Goal: Task Accomplishment & Management: Use online tool/utility

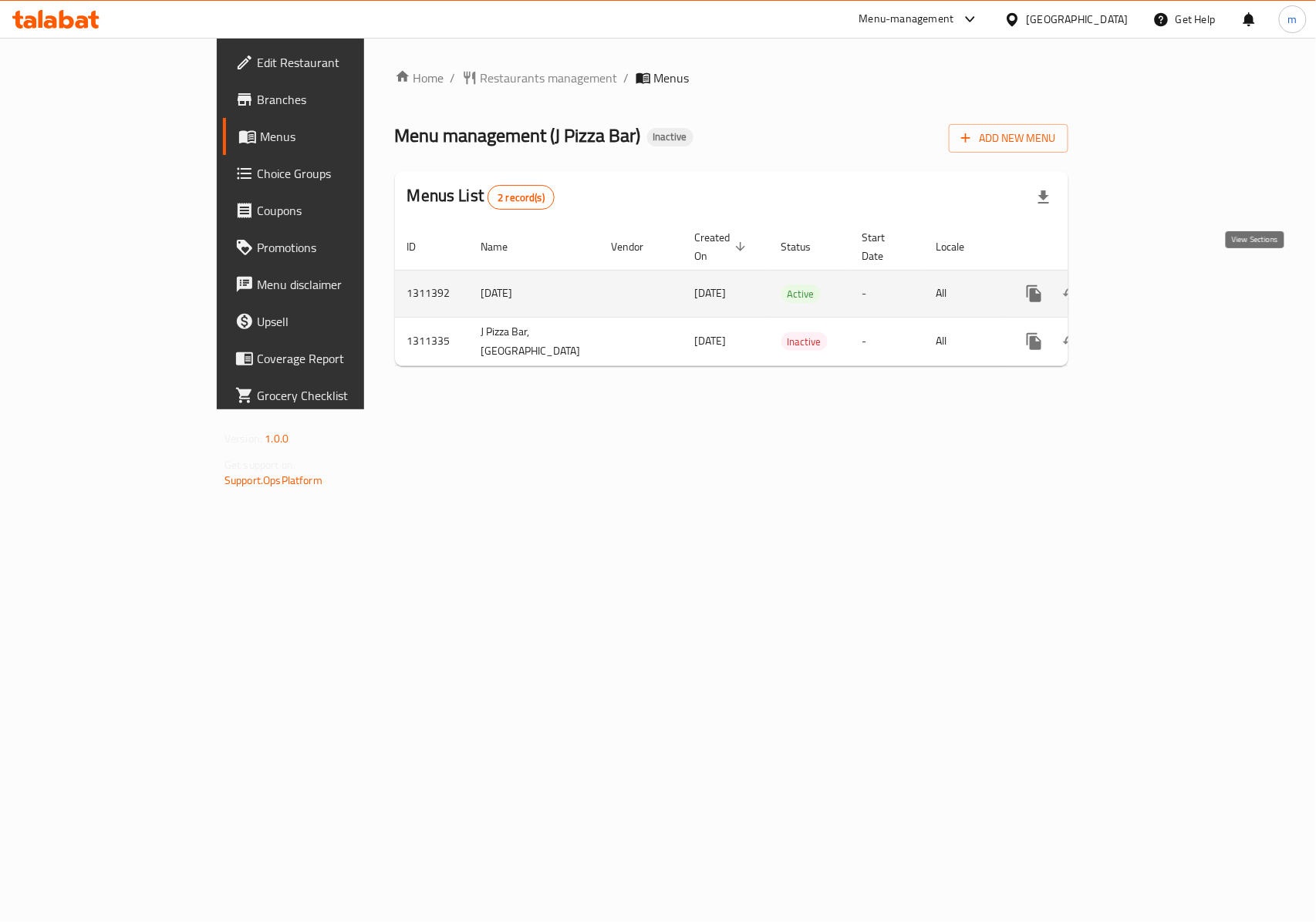
click at [1153, 287] on icon "enhanced table" at bounding box center [1145, 294] width 14 height 14
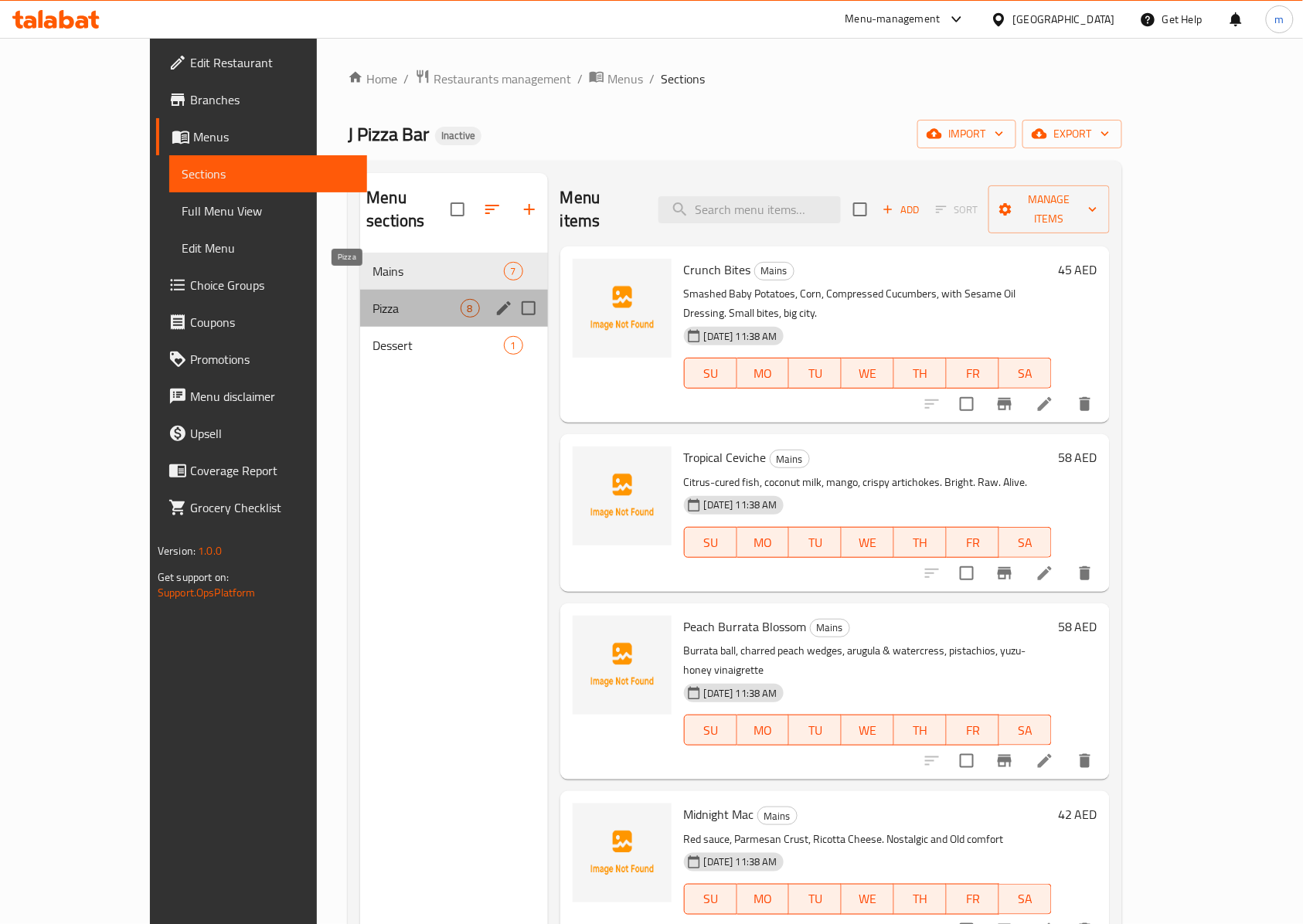
click at [387, 299] on span "Pizza" at bounding box center [416, 308] width 88 height 19
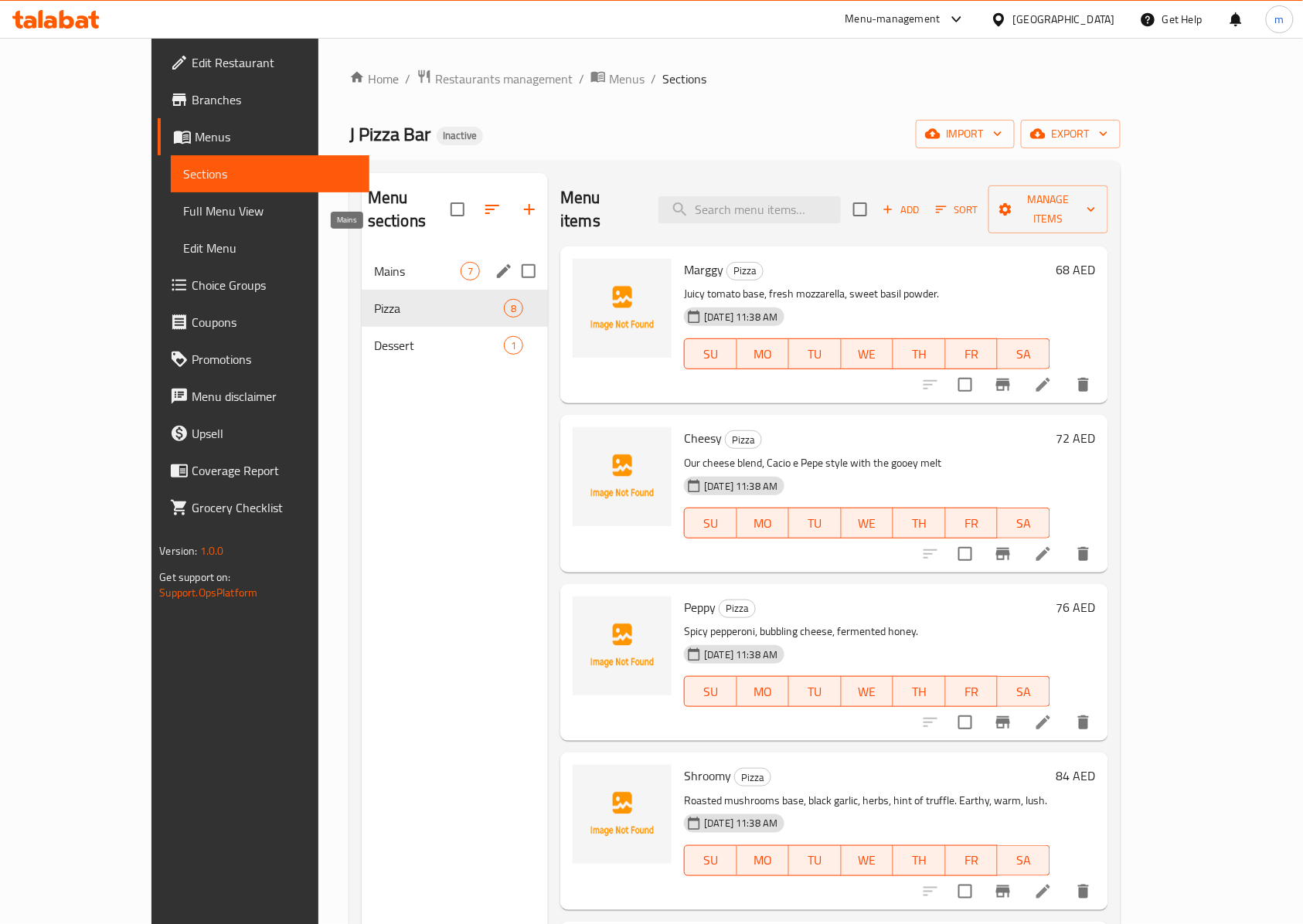
click at [374, 262] on span "Mains" at bounding box center [417, 271] width 87 height 19
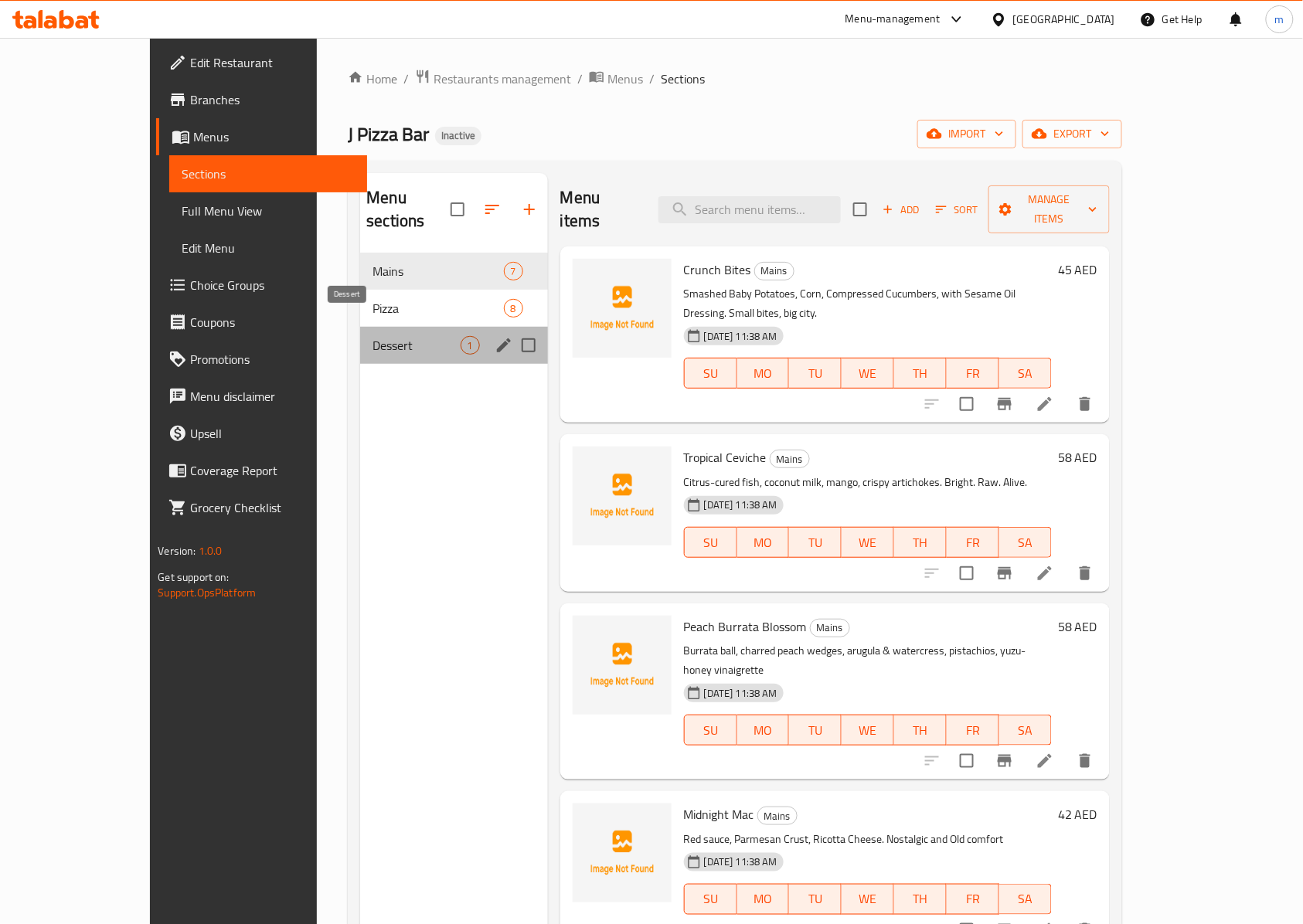
click at [372, 336] on span "Dessert" at bounding box center [416, 345] width 88 height 19
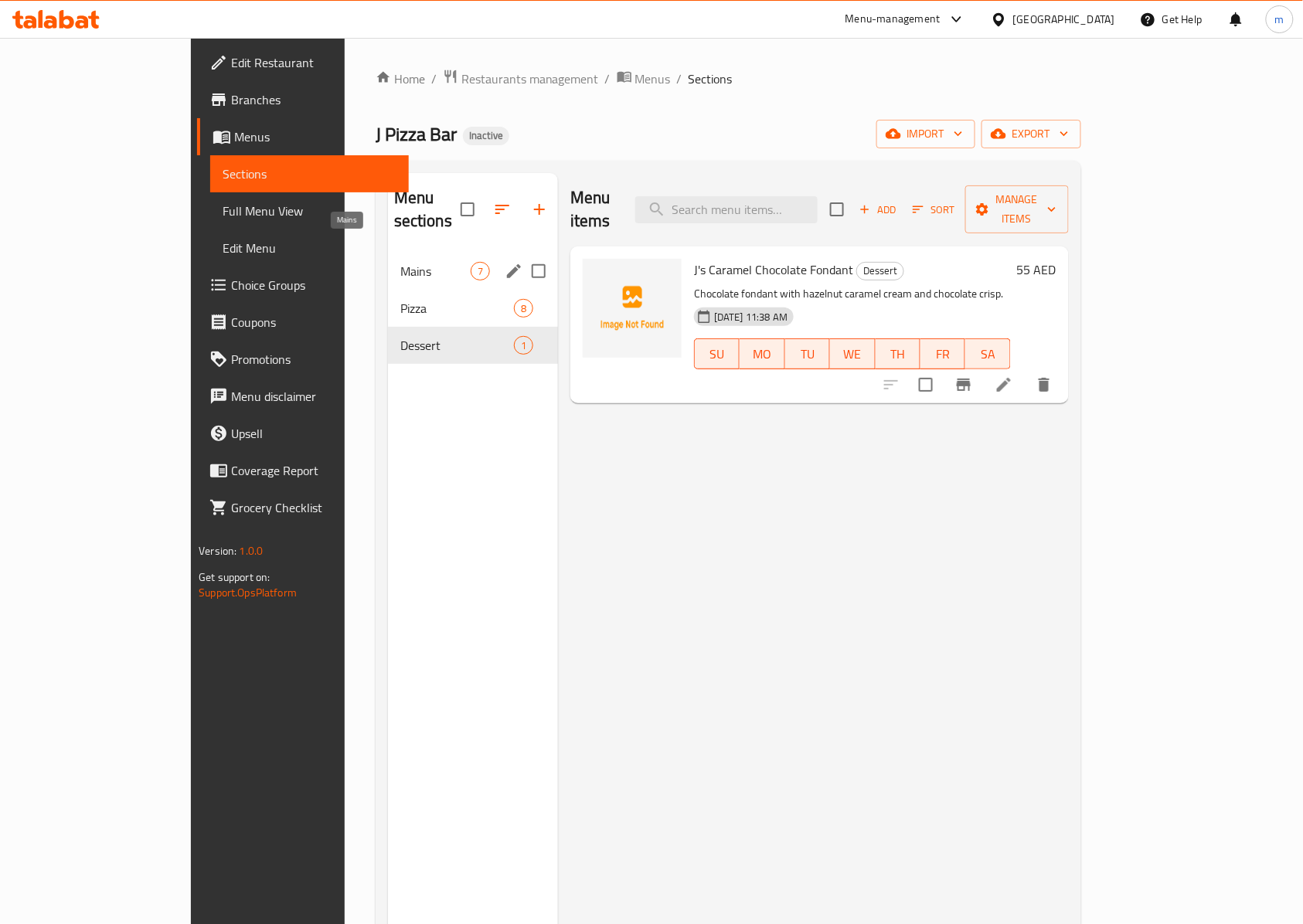
click at [401, 262] on span "Mains" at bounding box center [436, 271] width 70 height 19
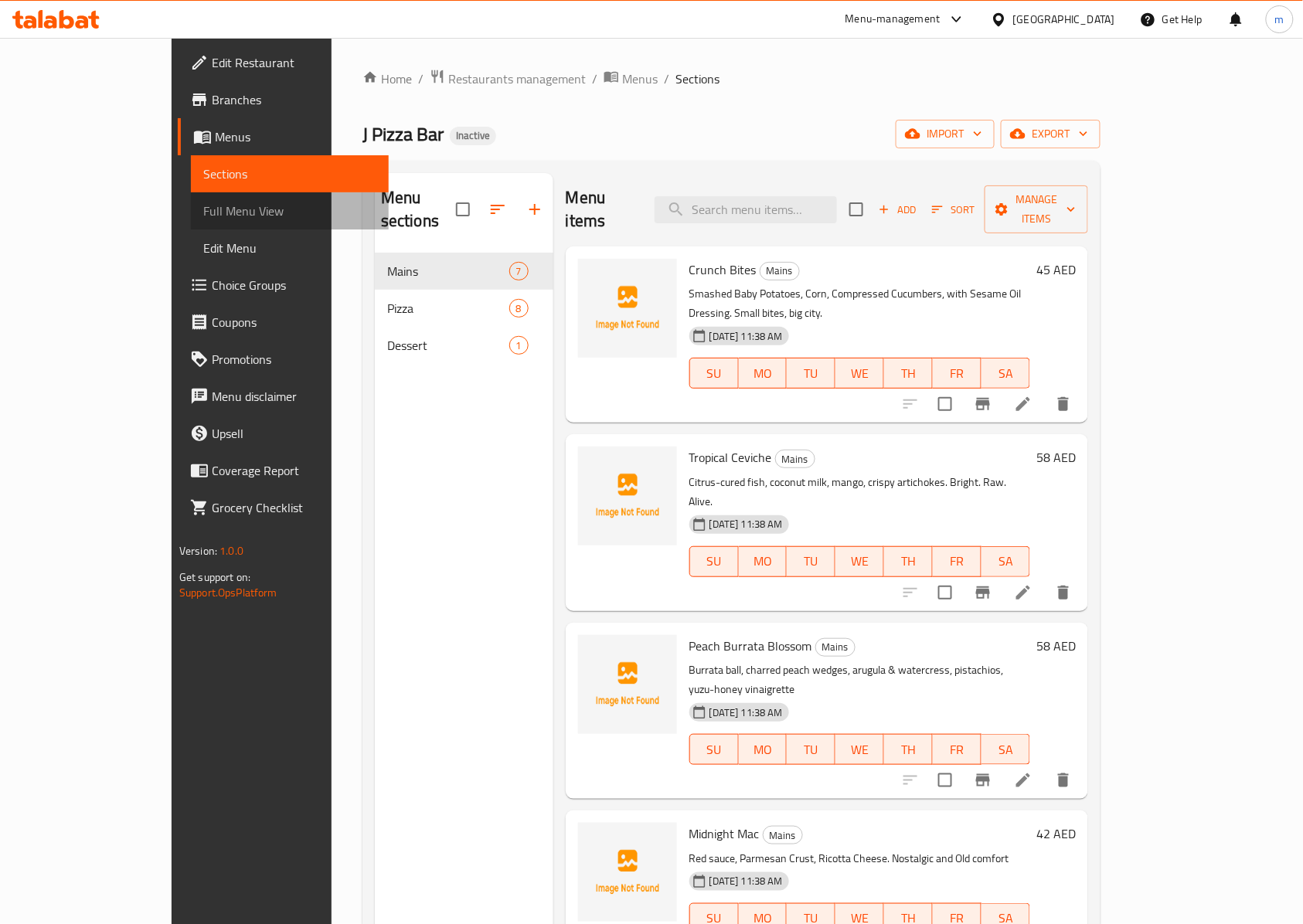
click at [204, 216] on span "Full Menu View" at bounding box center [290, 211] width 173 height 19
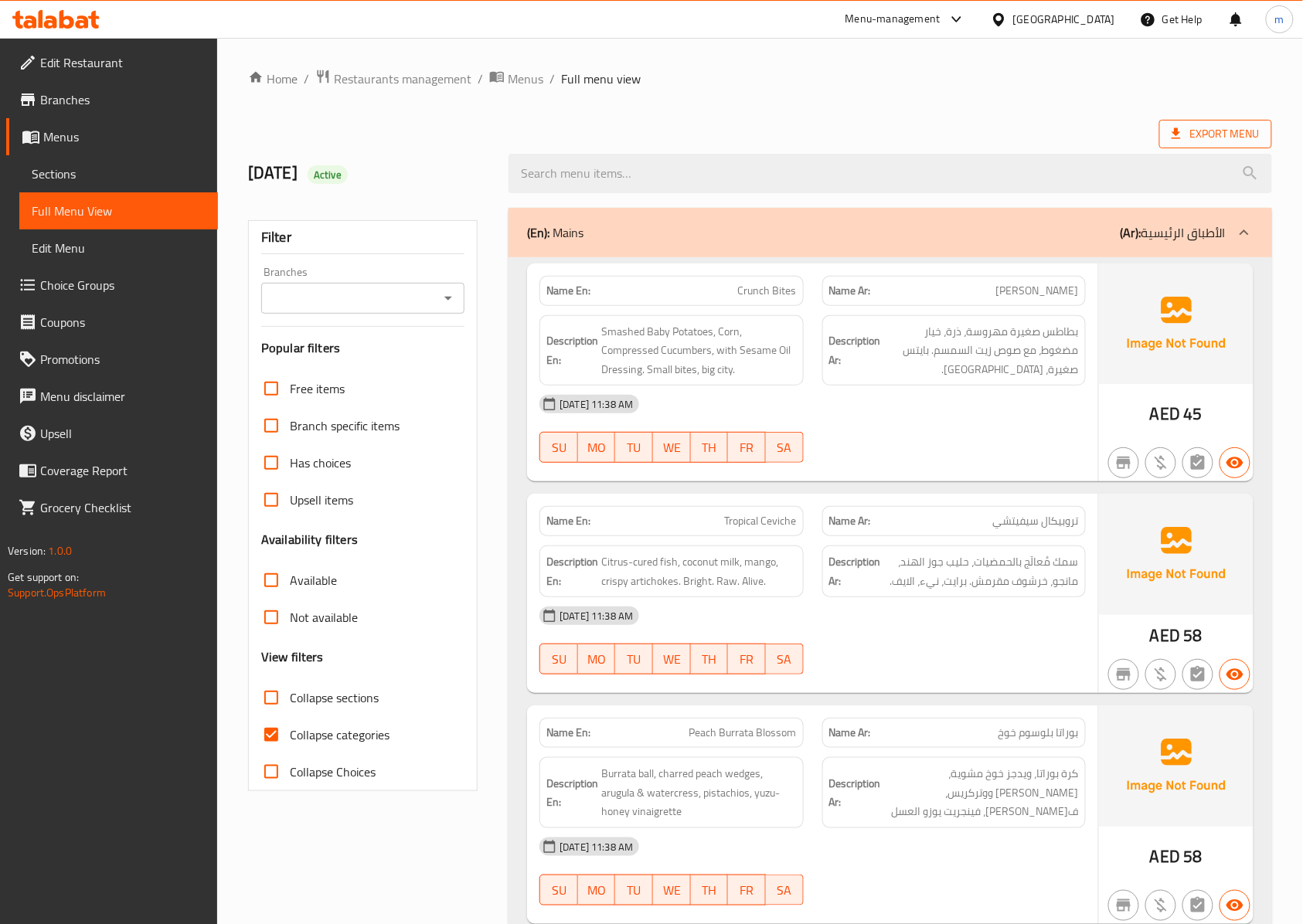
click at [1209, 133] on span "Export Menu" at bounding box center [1215, 135] width 88 height 19
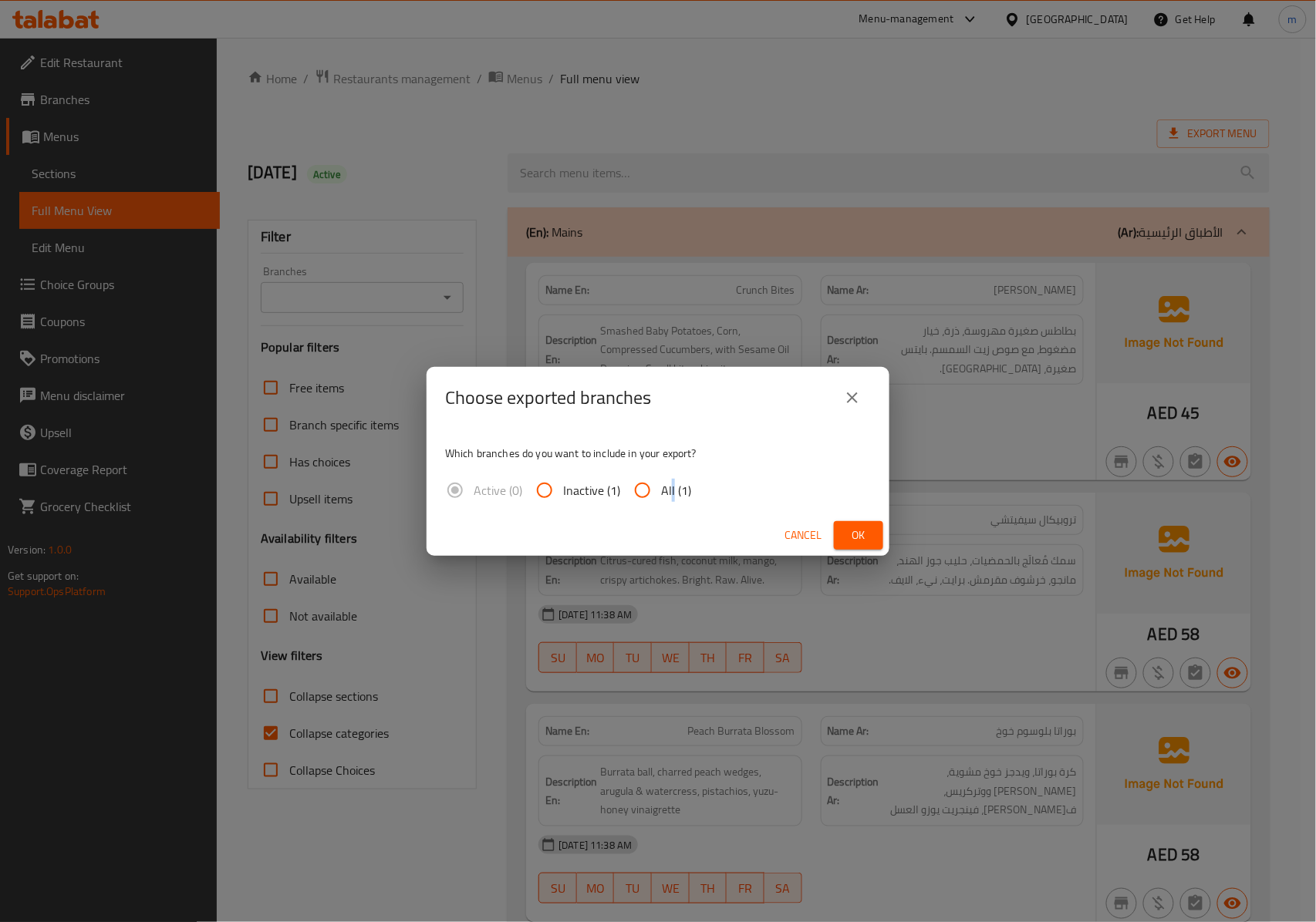
click at [670, 492] on span "All (1)" at bounding box center [676, 490] width 30 height 18
click at [656, 487] on input "All (1)" at bounding box center [643, 490] width 37 height 37
radio input "true"
click at [873, 535] on button "Ok" at bounding box center [858, 535] width 50 height 28
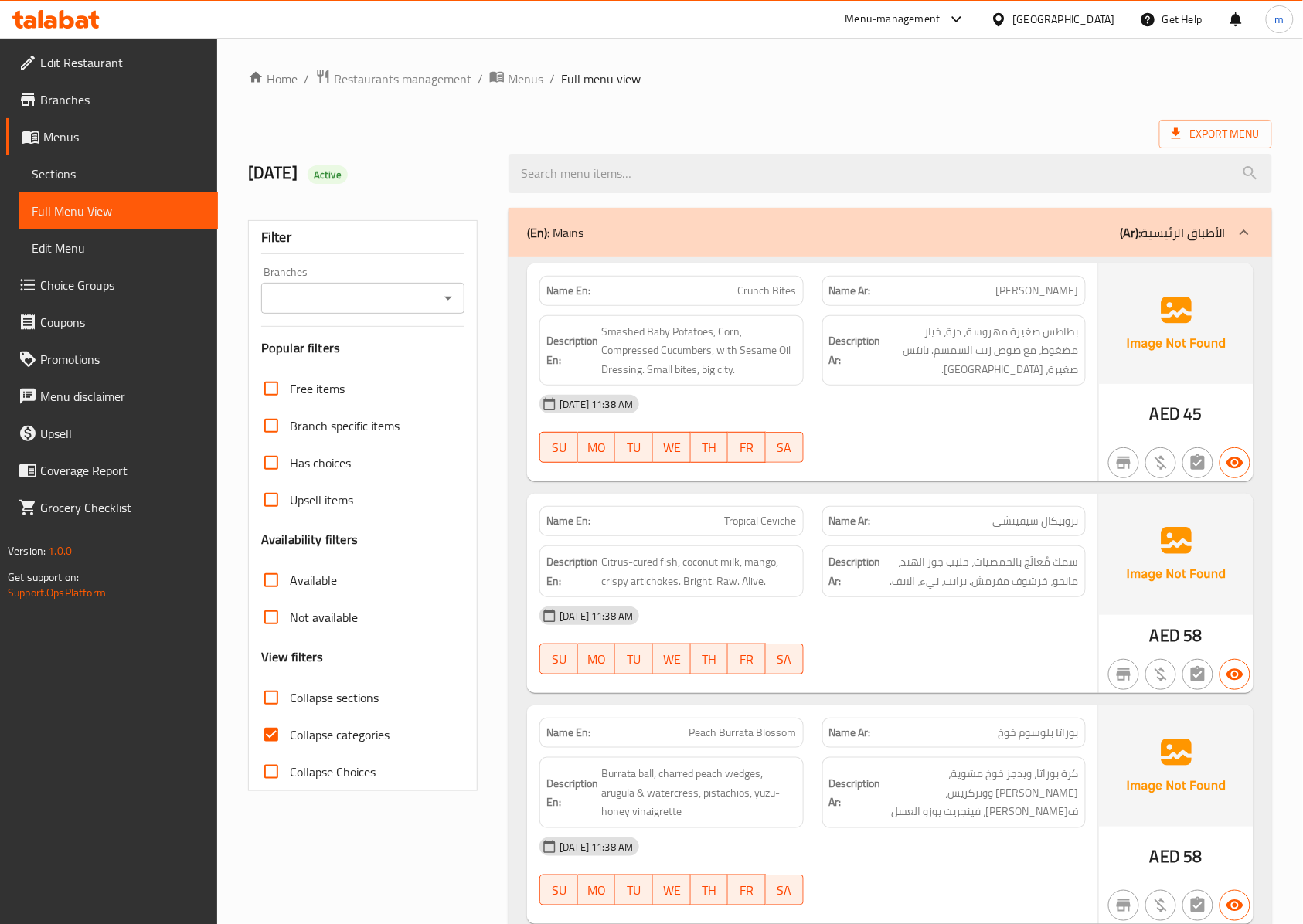
click at [88, 69] on span "Edit Restaurant" at bounding box center [123, 62] width 166 height 19
